Goal: Task Accomplishment & Management: Use online tool/utility

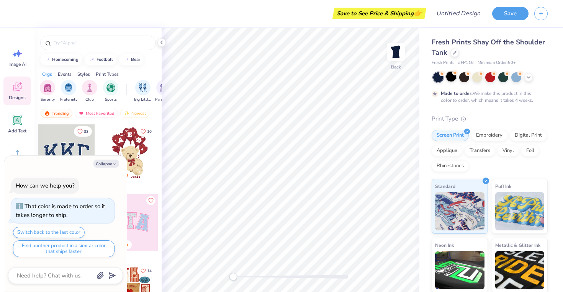
click at [452, 78] on div at bounding box center [451, 77] width 10 height 10
click at [114, 162] on icon "button" at bounding box center [114, 164] width 5 height 5
type textarea "x"
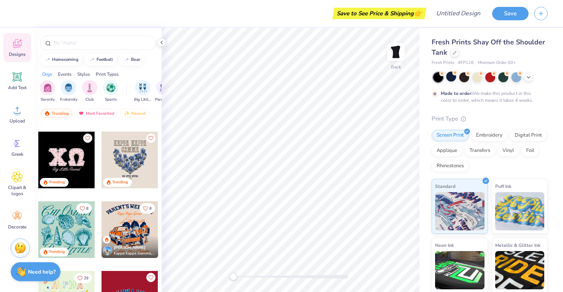
scroll to position [1737, 0]
click at [84, 149] on div at bounding box center [66, 160] width 57 height 57
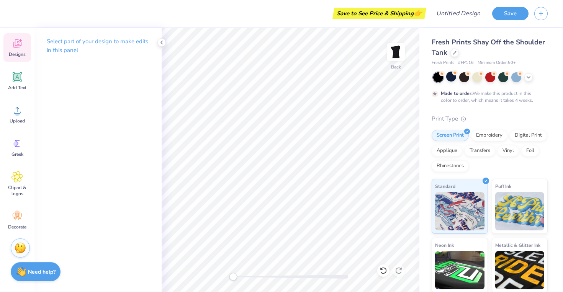
click at [15, 49] on div "Designs" at bounding box center [17, 47] width 28 height 29
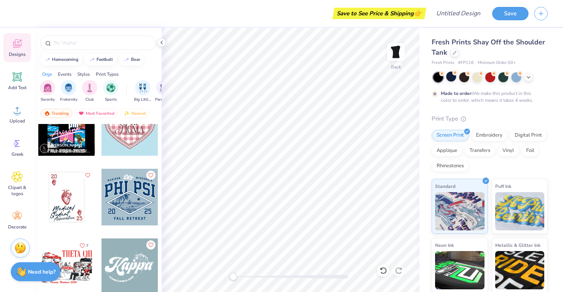
scroll to position [4249, 0]
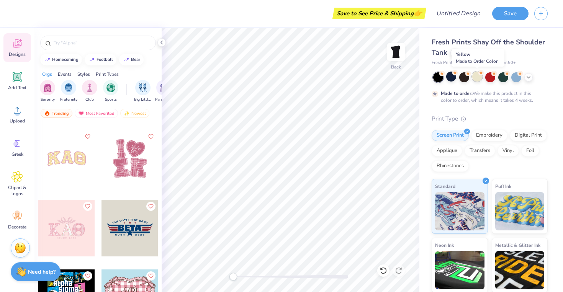
click at [480, 74] on circle at bounding box center [481, 72] width 5 height 5
click at [78, 166] on div at bounding box center [66, 158] width 57 height 57
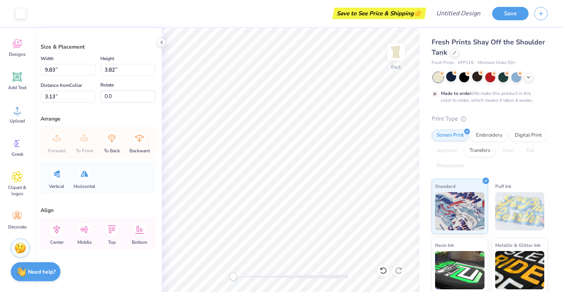
scroll to position [6, 0]
click at [15, 141] on icon at bounding box center [16, 143] width 11 height 11
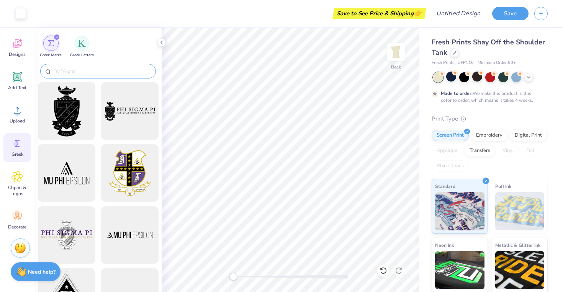
click at [84, 66] on div at bounding box center [98, 71] width 116 height 15
click at [84, 67] on input "text" at bounding box center [102, 71] width 98 height 8
click at [20, 80] on icon at bounding box center [17, 77] width 7 height 7
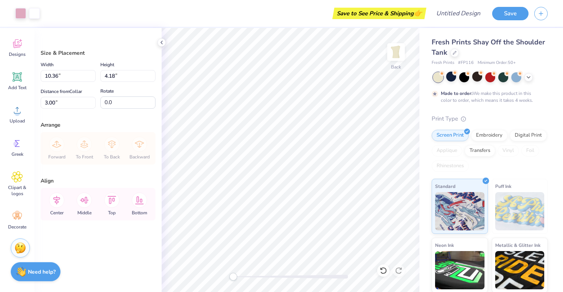
type input "4.06"
click at [311, 181] on li "Select All" at bounding box center [322, 178] width 60 height 15
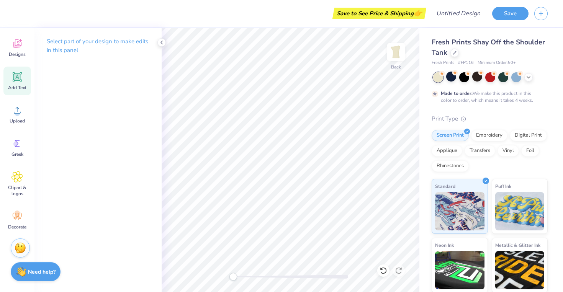
click at [7, 93] on div "Add Text" at bounding box center [17, 81] width 28 height 29
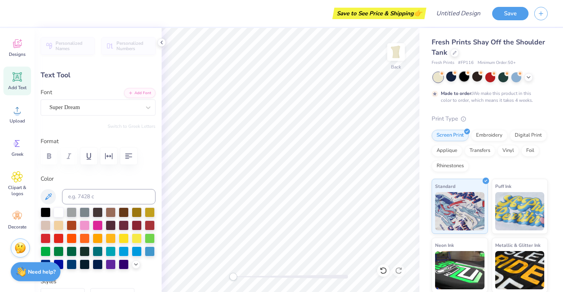
click at [468, 77] on div at bounding box center [465, 77] width 10 height 10
click at [18, 44] on icon at bounding box center [16, 43] width 11 height 11
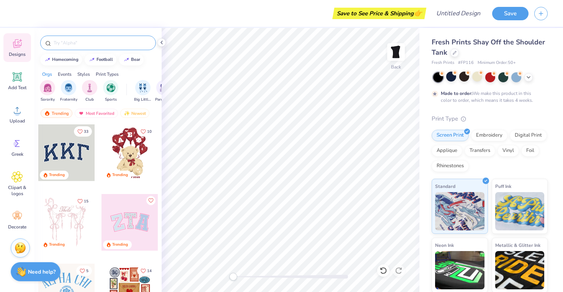
click at [92, 47] on div at bounding box center [98, 43] width 116 height 15
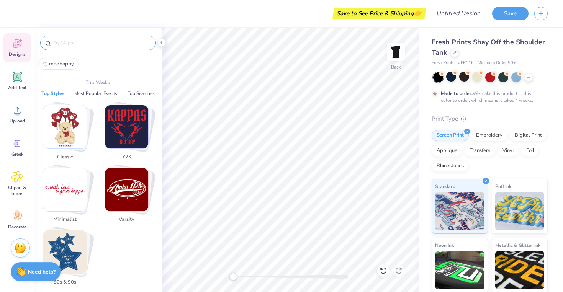
click at [91, 42] on input "text" at bounding box center [102, 43] width 98 height 8
type input "-"
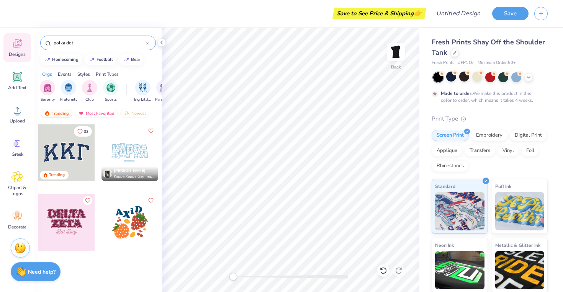
type input "polka dot"
click at [28, 182] on div "Clipart & logos" at bounding box center [17, 184] width 28 height 35
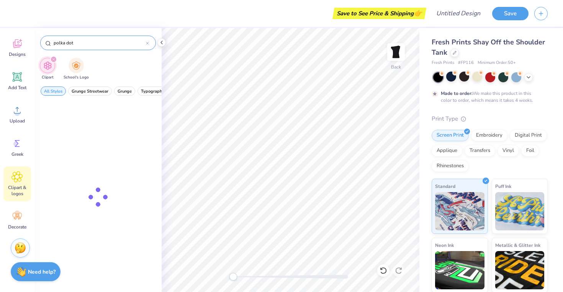
type input "polka dot"
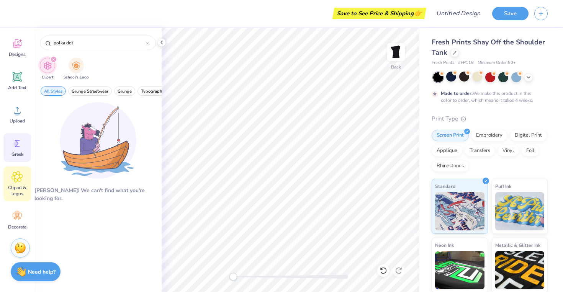
click at [14, 147] on icon at bounding box center [16, 143] width 11 height 11
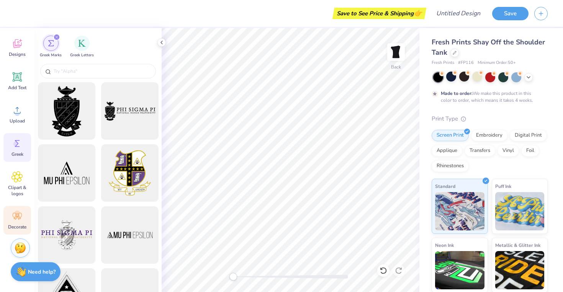
click at [15, 215] on circle at bounding box center [17, 213] width 5 height 5
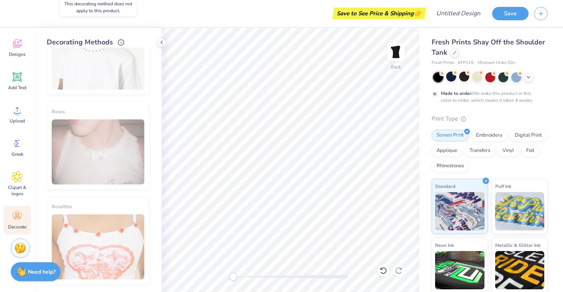
scroll to position [427, 0]
click at [17, 75] on icon at bounding box center [17, 77] width 7 height 7
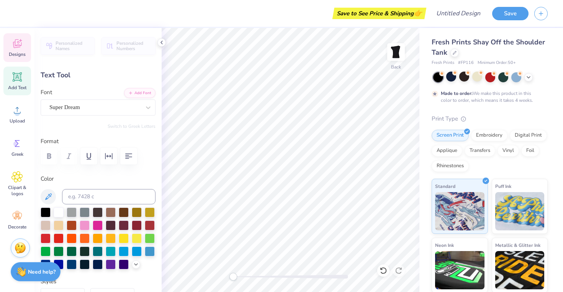
click at [17, 45] on icon at bounding box center [17, 43] width 8 height 9
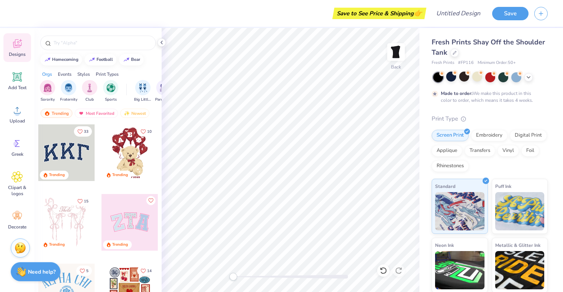
scroll to position [0, 0]
click at [90, 74] on div "Styles" at bounding box center [83, 74] width 13 height 7
click at [90, 86] on img "filter for Minimalist" at bounding box center [89, 87] width 8 height 9
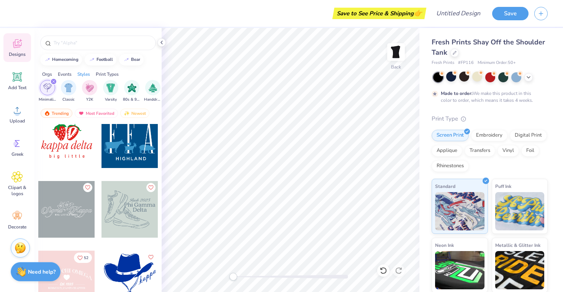
scroll to position [1758, 0]
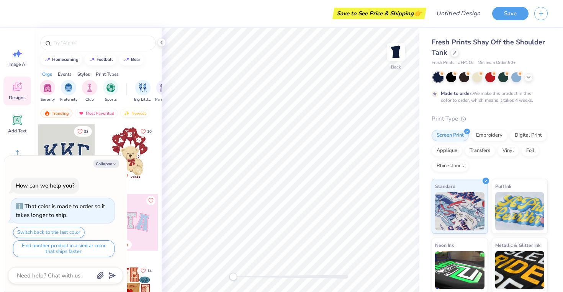
click at [85, 76] on div "Styles" at bounding box center [83, 74] width 13 height 7
click at [114, 163] on icon "button" at bounding box center [114, 164] width 5 height 5
type textarea "x"
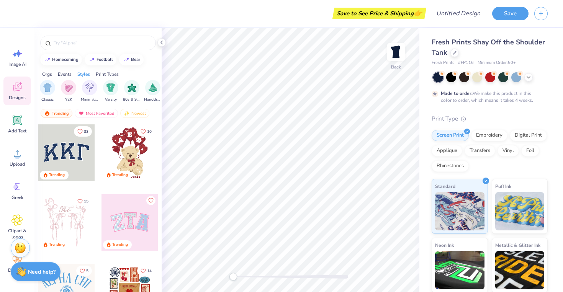
click at [443, 48] on div "Fresh Prints Shay Off the Shoulder Tank" at bounding box center [490, 47] width 116 height 21
click at [393, 53] on img at bounding box center [396, 52] width 31 height 31
click at [545, 14] on button "button" at bounding box center [541, 12] width 13 height 13
click at [539, 26] on div "Save" at bounding box center [527, 13] width 71 height 27
click at [543, 17] on button "button" at bounding box center [541, 12] width 13 height 13
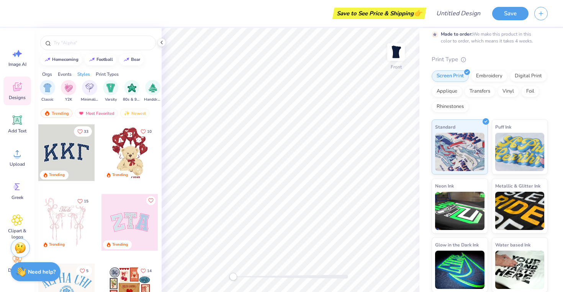
scroll to position [94, 0]
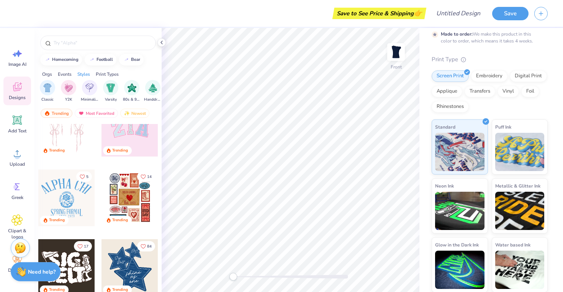
click at [15, 175] on div "Image AI Designs Add Text Upload Greek Clipart & logos Decorate" at bounding box center [17, 160] width 28 height 235
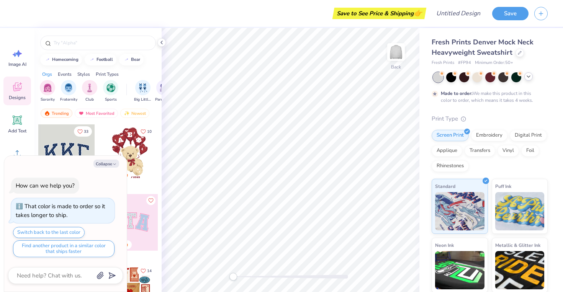
click at [527, 79] on icon at bounding box center [529, 77] width 6 height 6
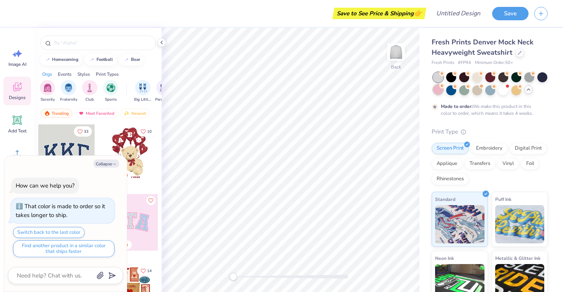
click at [441, 92] on div at bounding box center [438, 90] width 10 height 10
click at [509, 90] on div at bounding box center [504, 90] width 10 height 10
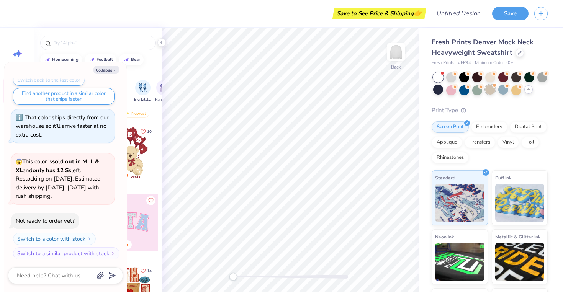
click at [492, 90] on div at bounding box center [491, 90] width 10 height 10
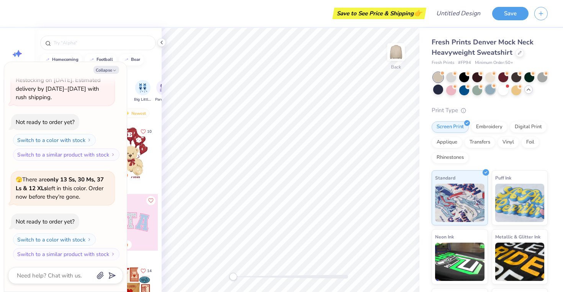
click at [489, 89] on div at bounding box center [491, 90] width 10 height 10
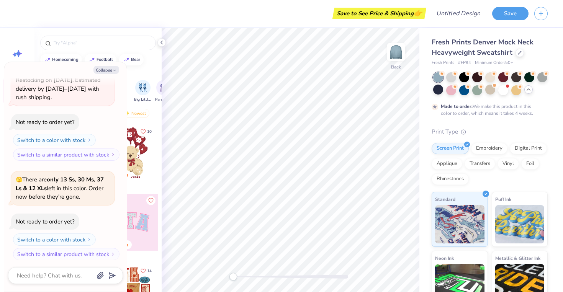
scroll to position [221, 0]
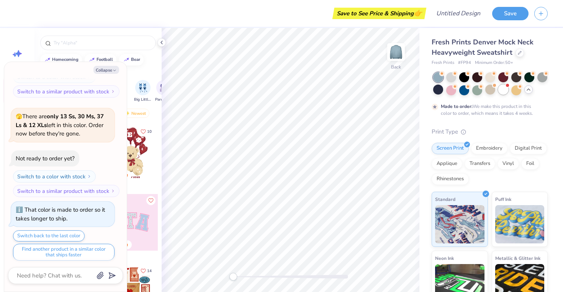
click at [504, 90] on div at bounding box center [504, 90] width 10 height 10
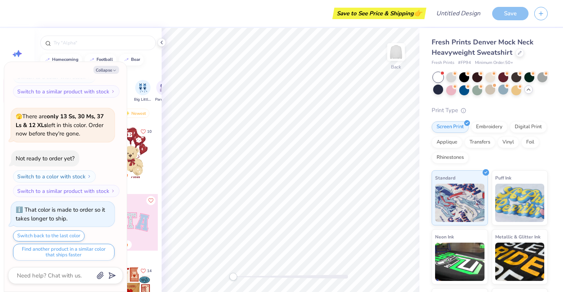
type textarea "x"
